Goal: Obtain resource: Obtain resource

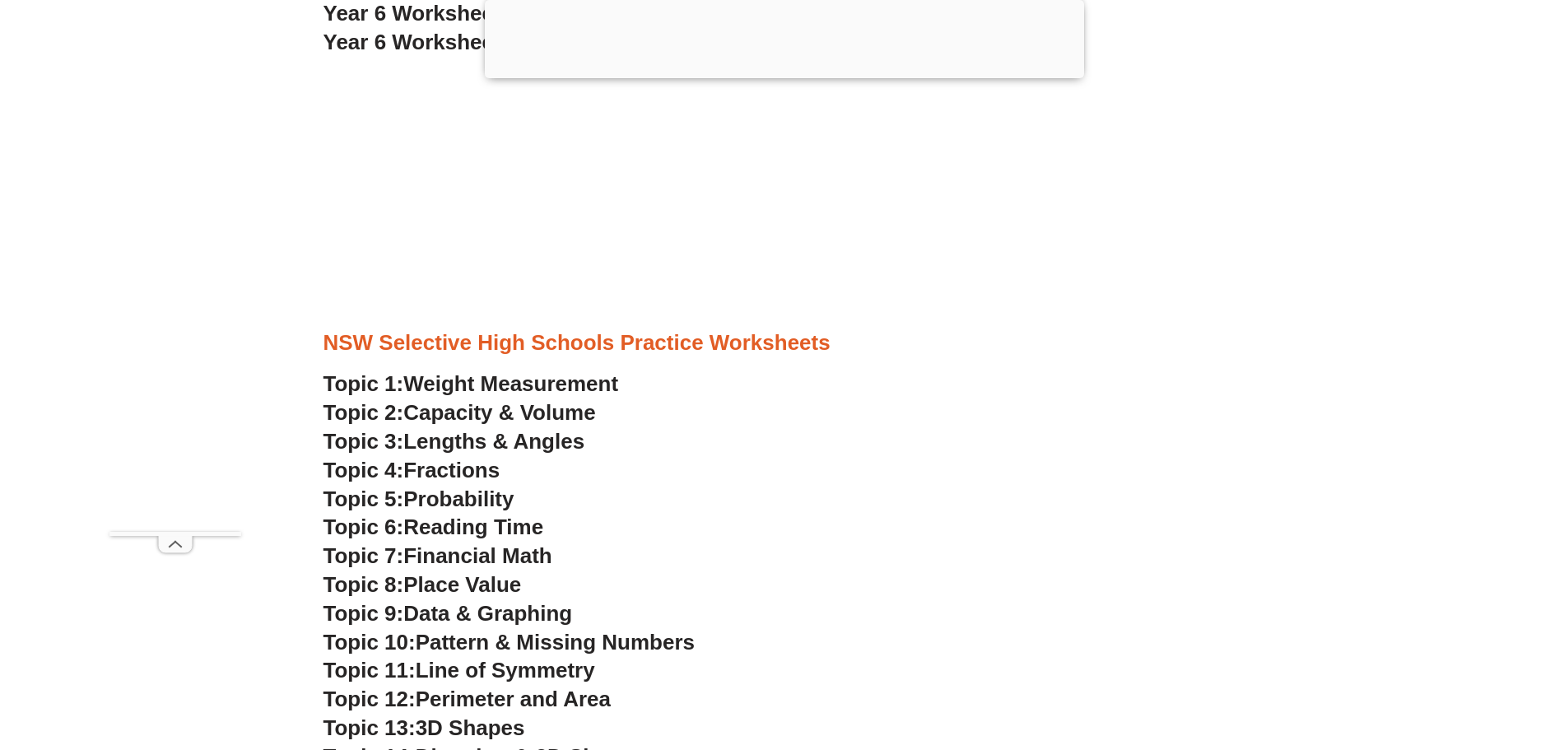
scroll to position [4074, 0]
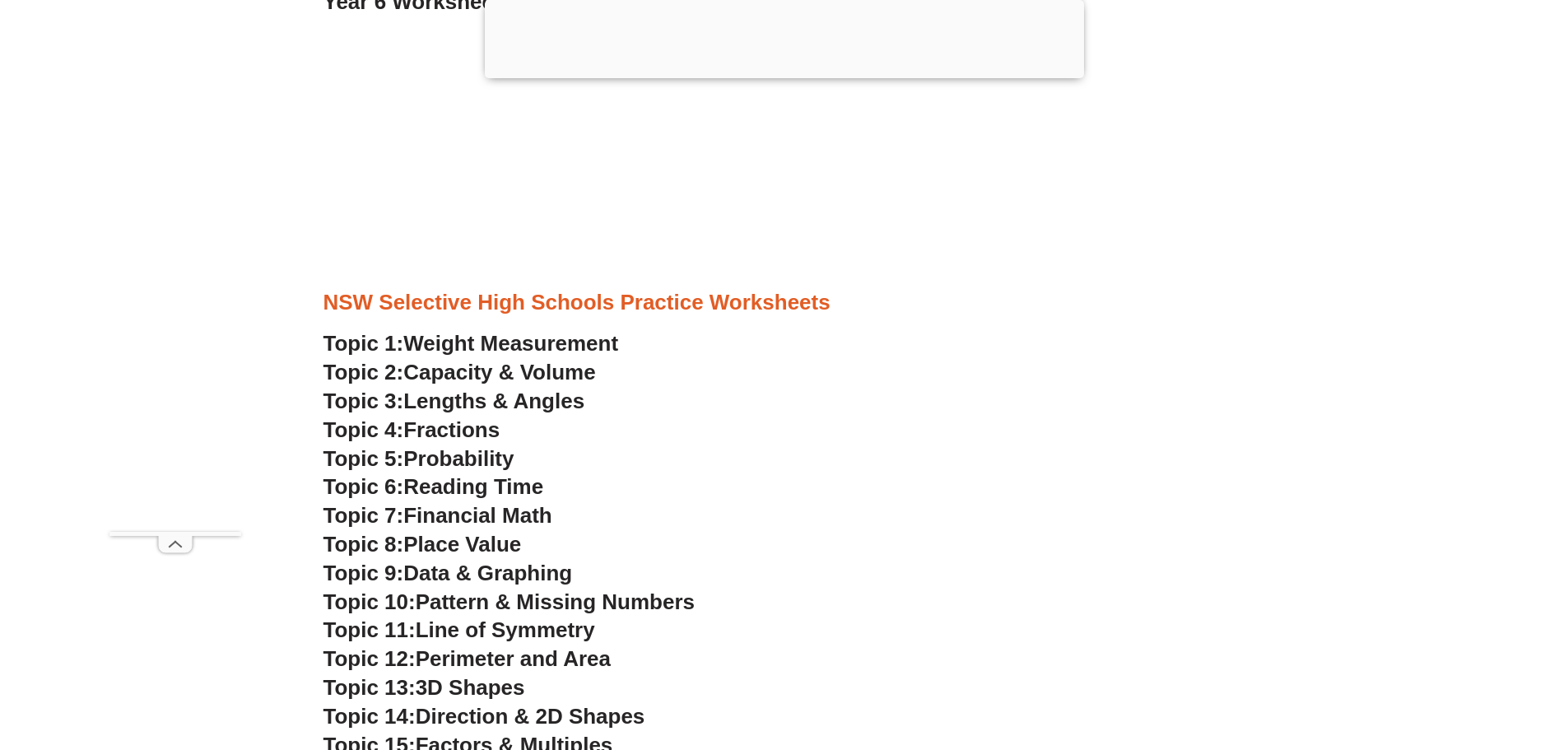
click at [521, 519] on span "Financial Math" at bounding box center [478, 515] width 148 height 25
click at [818, 504] on h3 "Topic 7: Financial Math" at bounding box center [784, 516] width 922 height 28
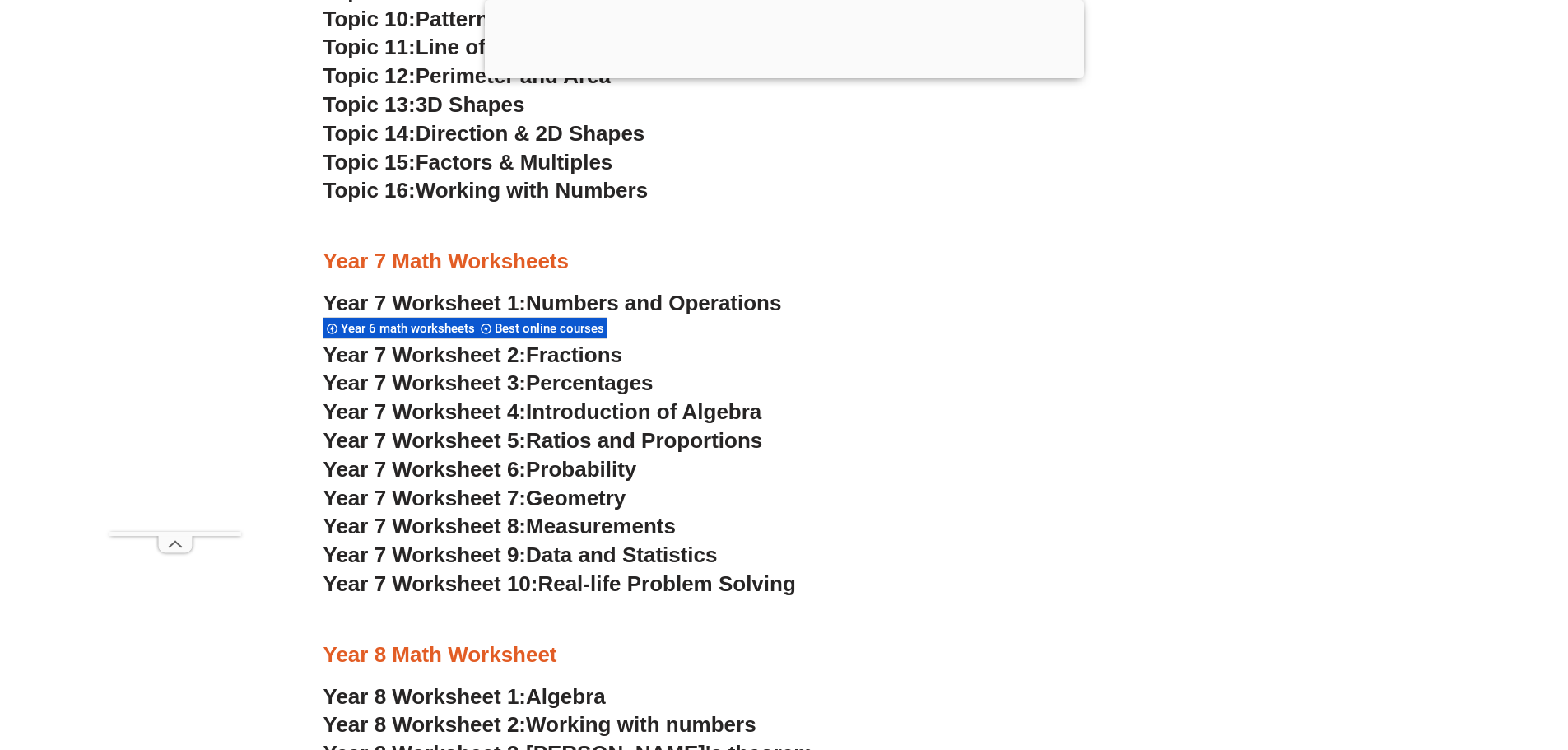
scroll to position [4733, 0]
